Goal: Information Seeking & Learning: Find specific page/section

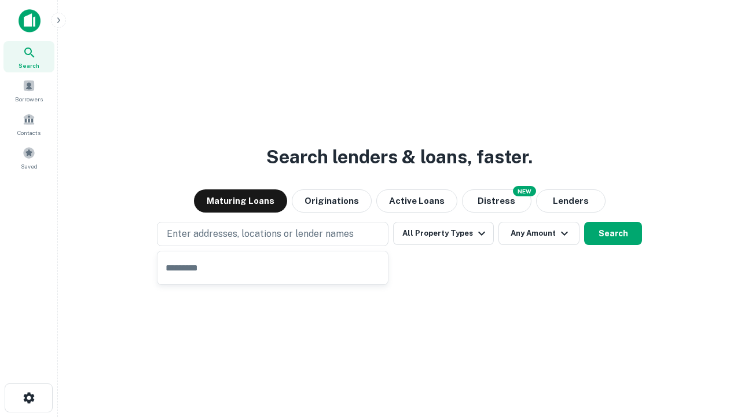
type input "**********"
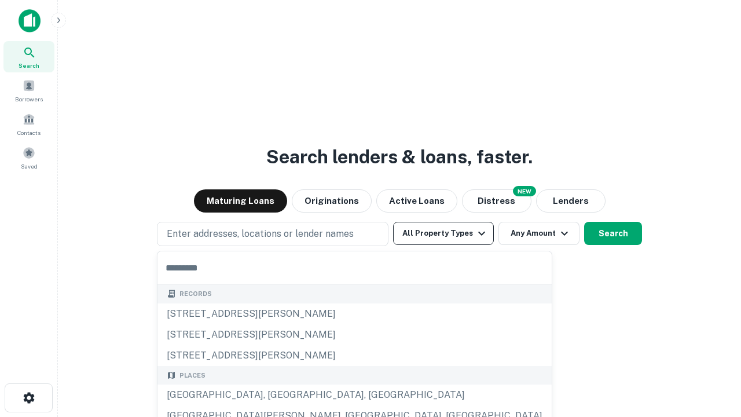
click at [444, 233] on button "All Property Types" at bounding box center [443, 233] width 101 height 23
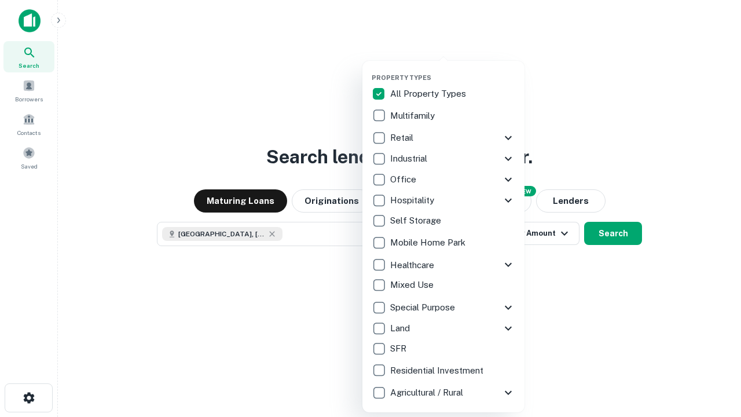
click at [453, 70] on button "button" at bounding box center [453, 70] width 162 height 1
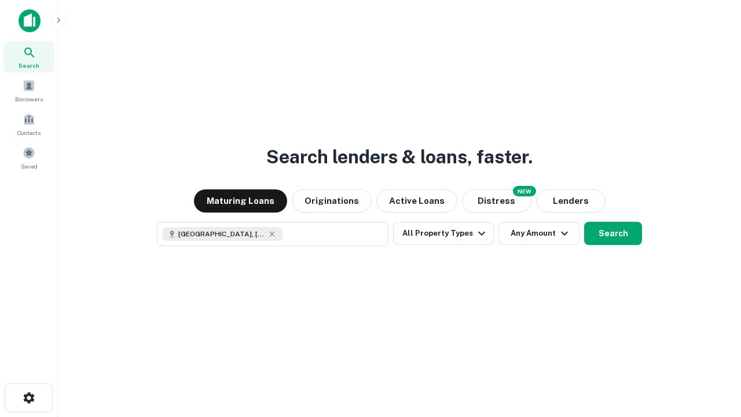
scroll to position [19, 0]
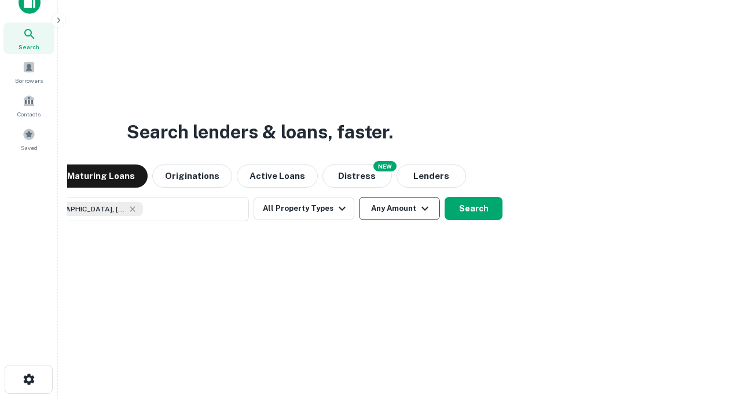
click at [359, 197] on button "Any Amount" at bounding box center [399, 208] width 81 height 23
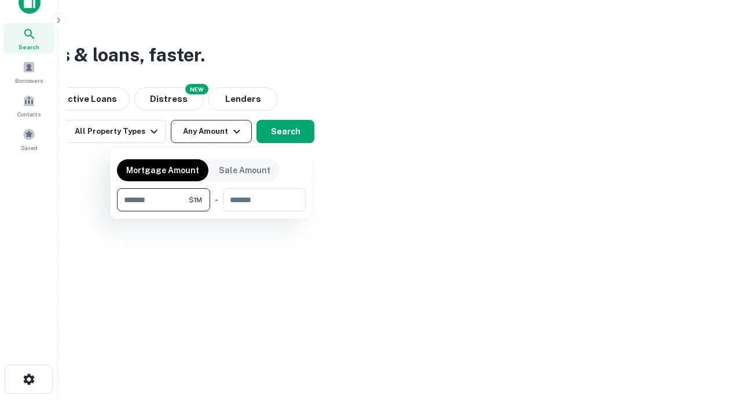
type input "*******"
click at [211, 211] on button "button" at bounding box center [211, 211] width 189 height 1
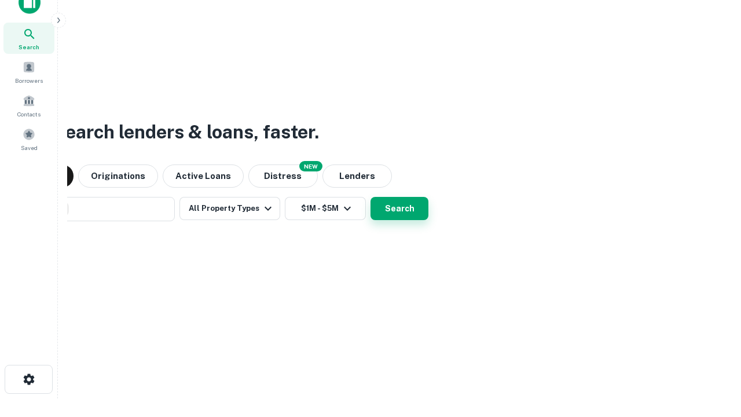
click at [371, 197] on button "Search" at bounding box center [400, 208] width 58 height 23
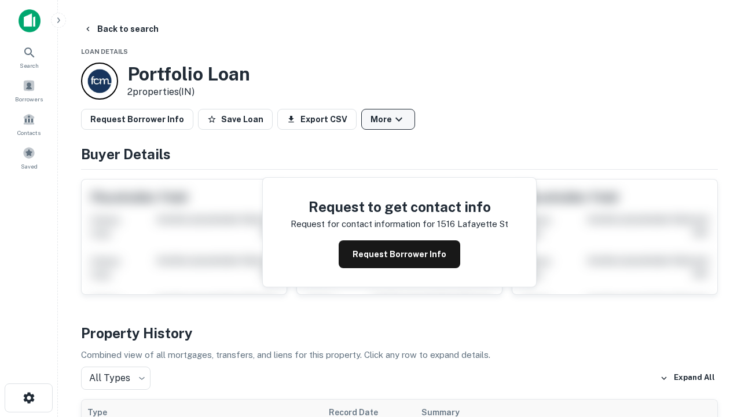
click at [388, 119] on button "More" at bounding box center [388, 119] width 54 height 21
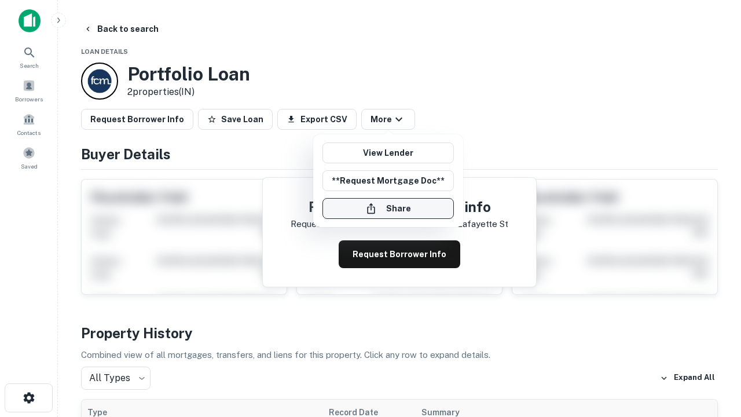
click at [388, 208] on button "Share" at bounding box center [388, 208] width 131 height 21
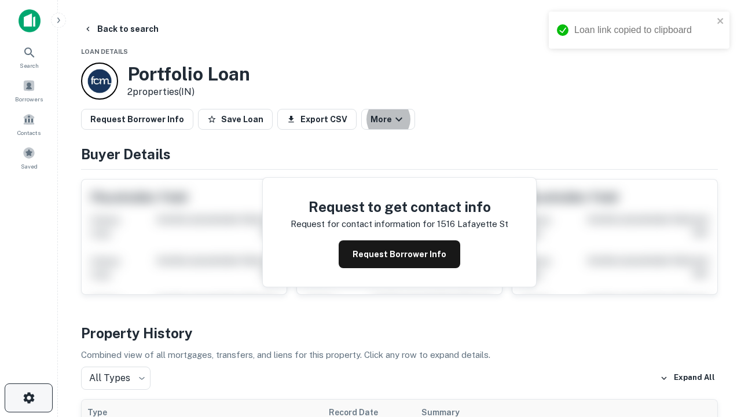
click at [28, 398] on icon "button" at bounding box center [29, 398] width 14 height 14
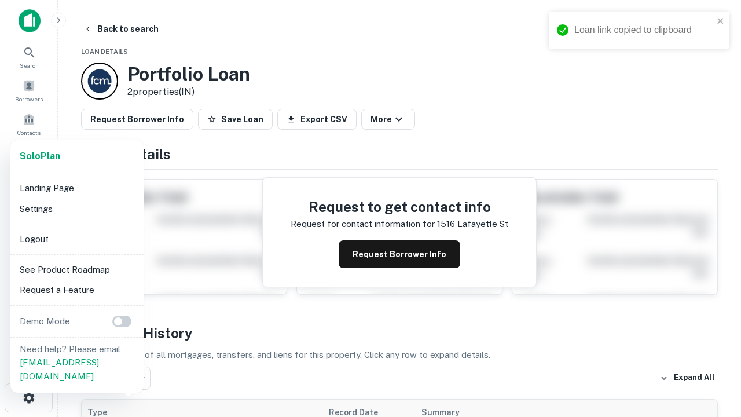
click at [76, 239] on li "Logout" at bounding box center [77, 239] width 124 height 21
